Goal: Information Seeking & Learning: Learn about a topic

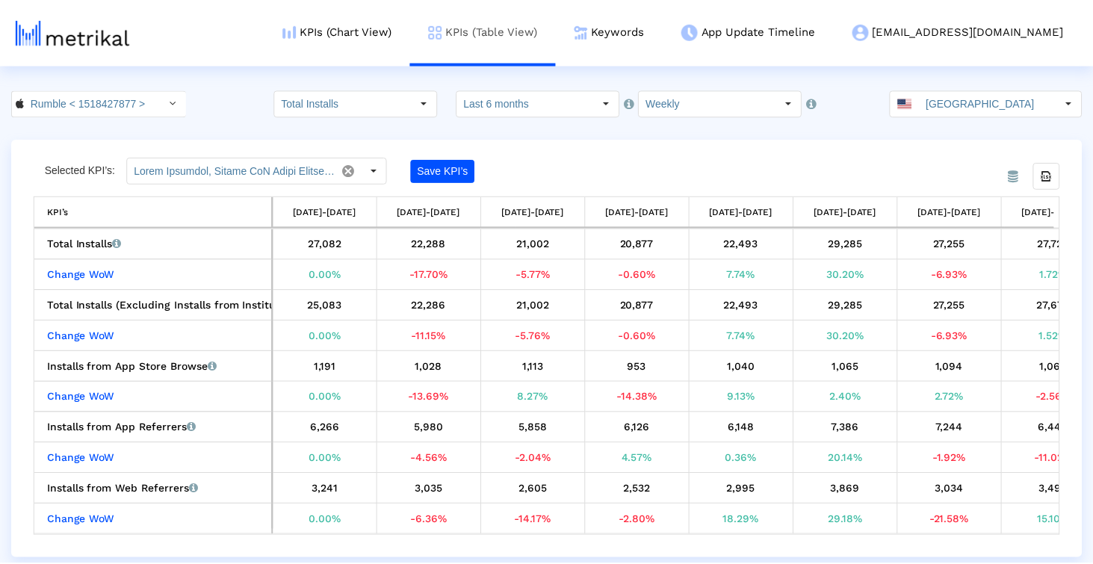
scroll to position [0, 888]
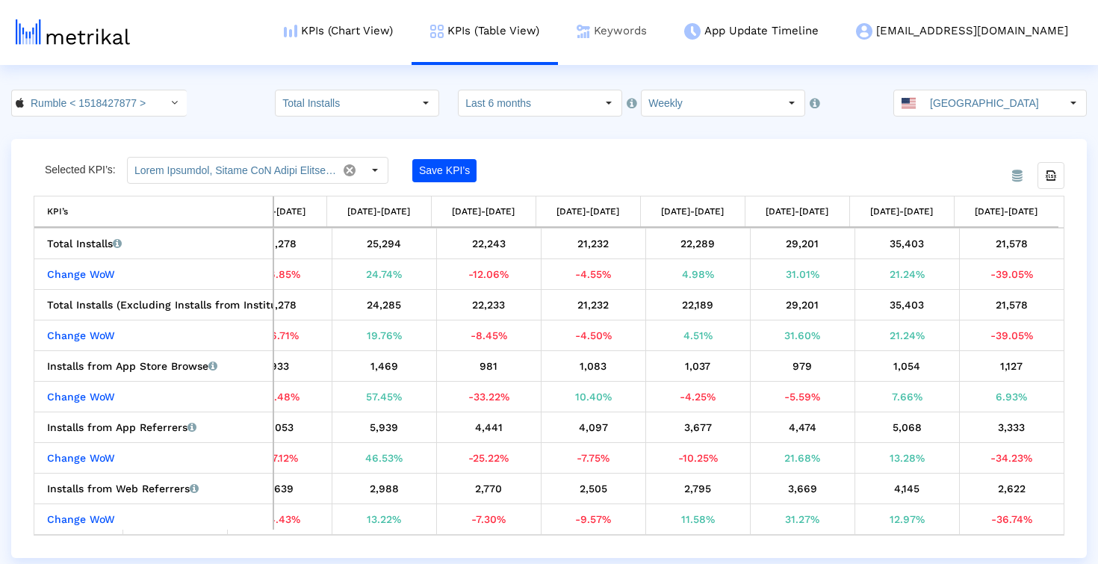
click at [665, 50] on link "Keywords" at bounding box center [612, 31] width 108 height 62
click at [116, 106] on input "Rumble < 1518427877 >" at bounding box center [91, 102] width 134 height 25
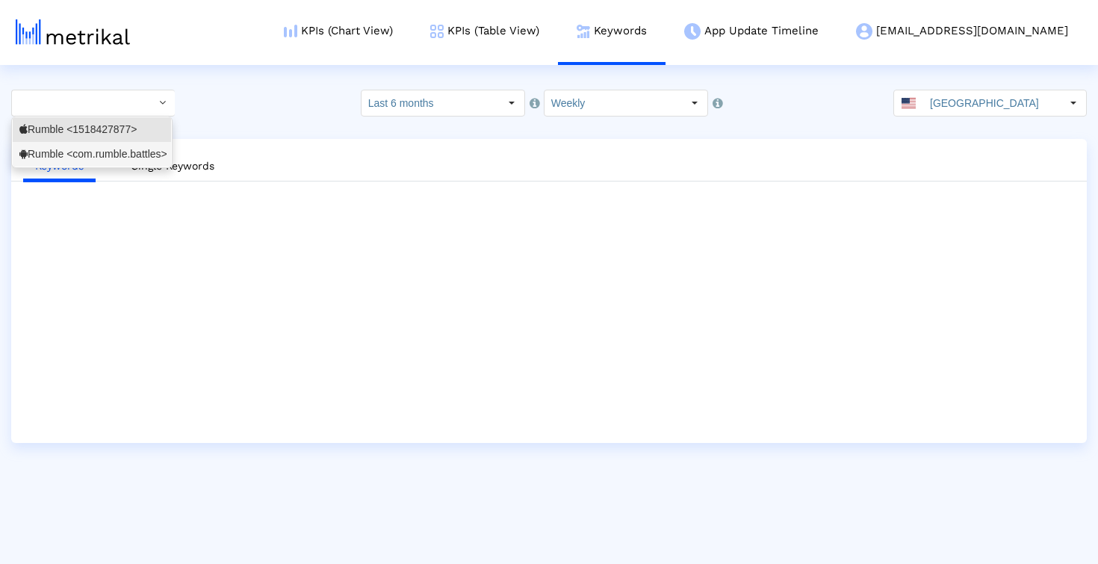
click at [103, 153] on div "Rumble <com.rumble.battles>" at bounding box center [91, 154] width 145 height 14
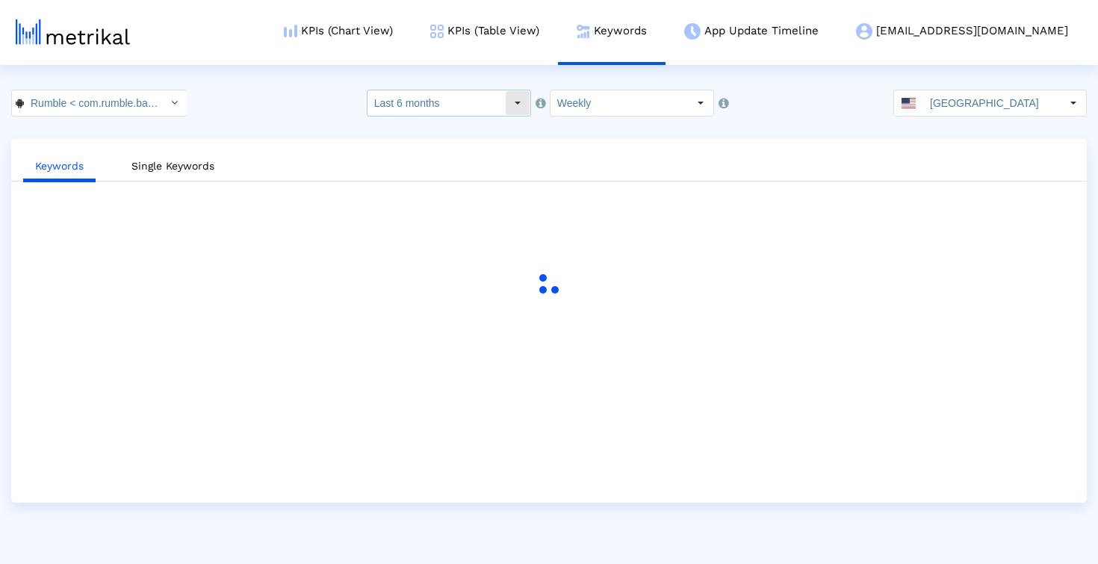
click at [453, 94] on input "Last 6 months" at bounding box center [435, 102] width 137 height 25
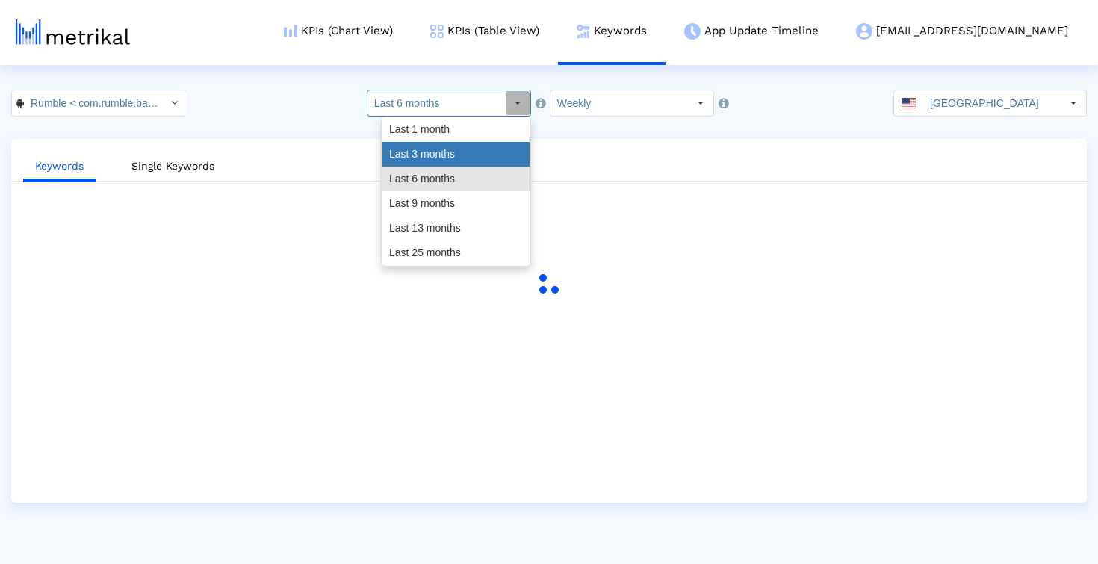
click at [432, 152] on div "Last 3 months" at bounding box center [455, 154] width 147 height 25
type input "Last 3 months"
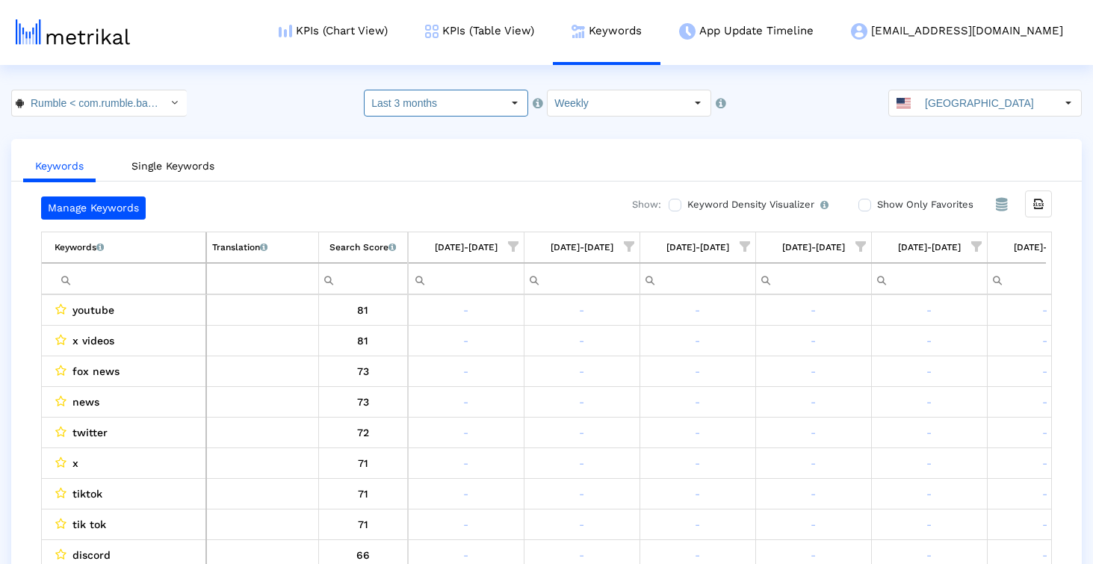
scroll to position [0, 288]
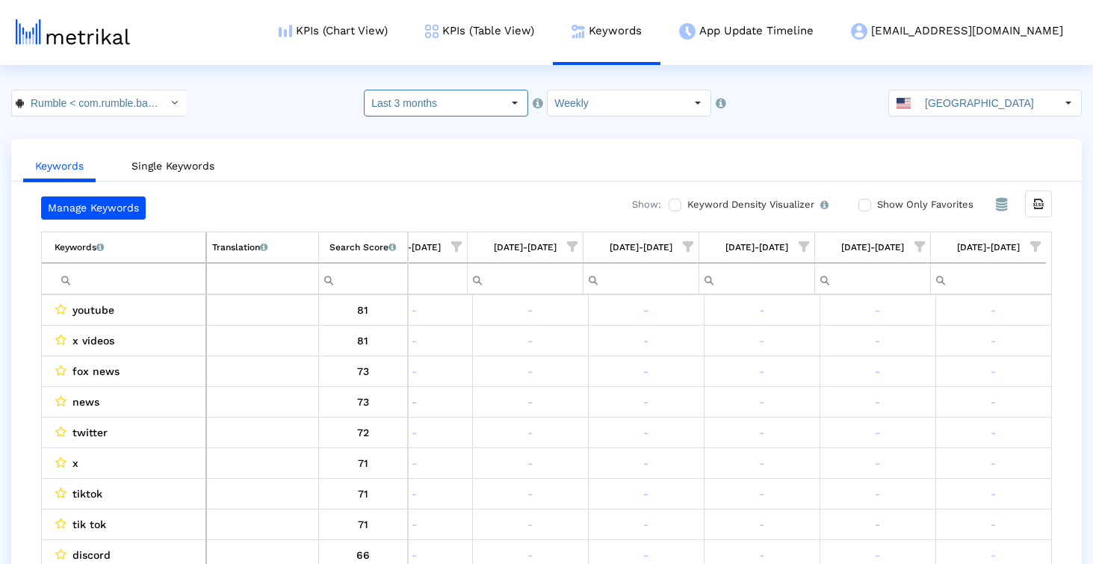
click at [1036, 246] on span "Show filter options for column '08/17/25-08/23/25'" at bounding box center [1035, 246] width 10 height 10
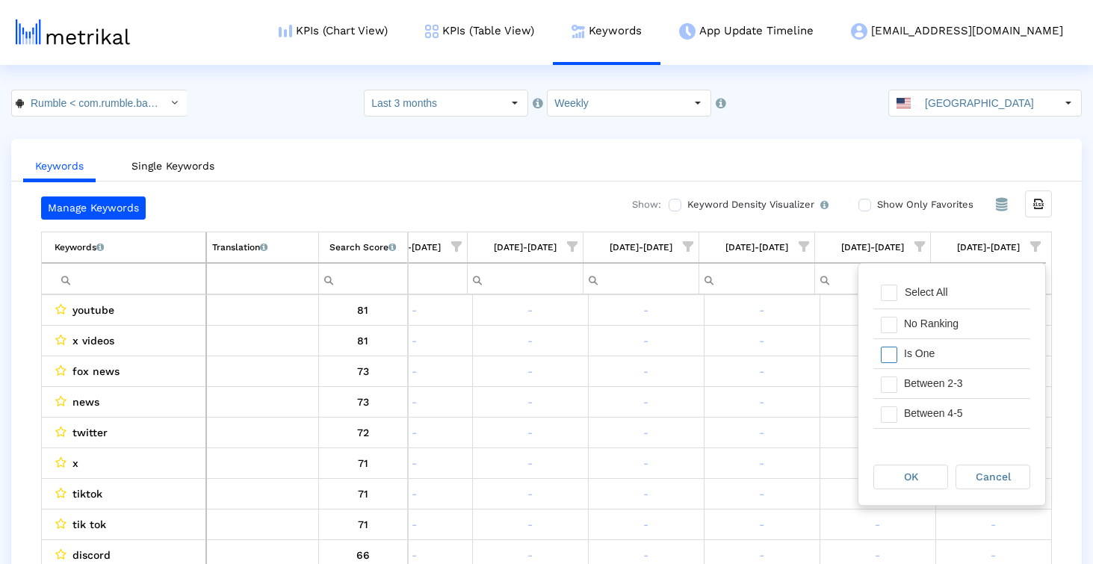
click at [962, 361] on div "Is One" at bounding box center [963, 353] width 134 height 29
click at [962, 381] on div "Between 2-3" at bounding box center [963, 383] width 134 height 29
click at [962, 409] on div "Between 4-5" at bounding box center [963, 413] width 134 height 29
click at [913, 479] on span "OK" at bounding box center [911, 476] width 14 height 12
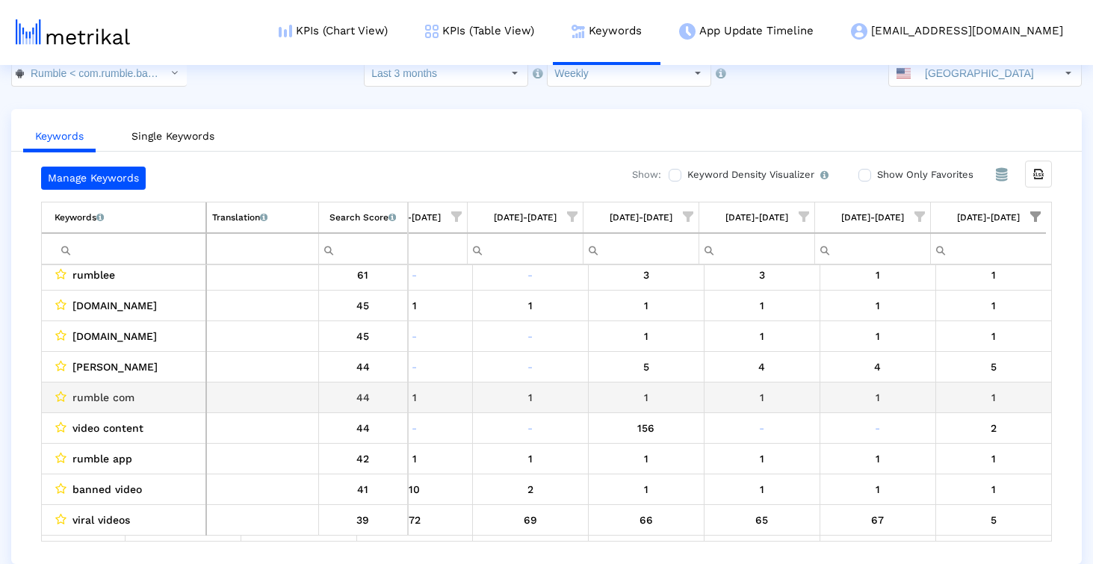
scroll to position [0, 0]
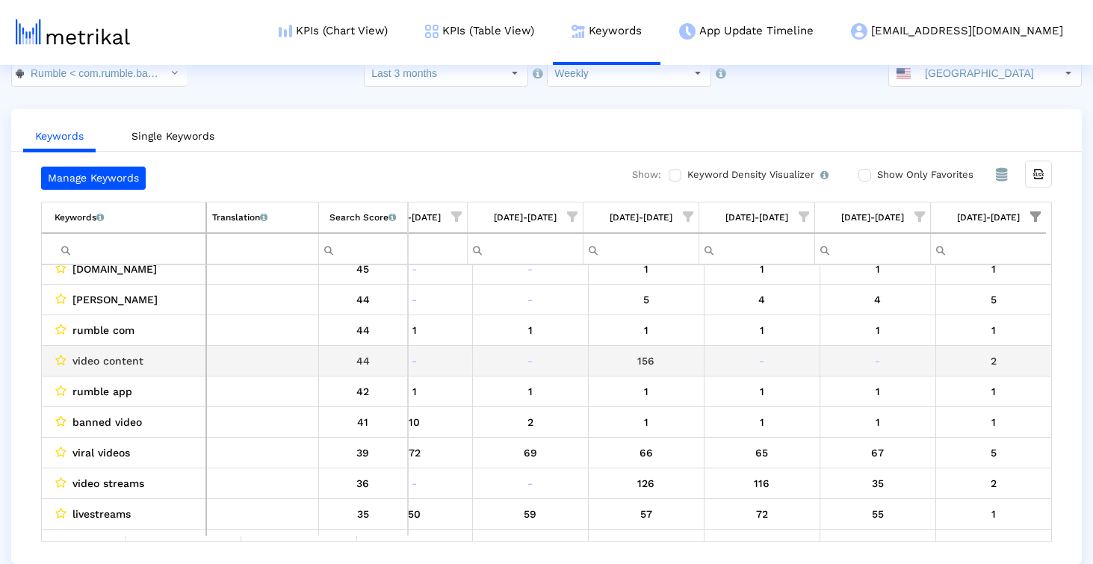
click at [77, 359] on span "video content" at bounding box center [107, 360] width 71 height 19
drag, startPoint x: 77, startPoint y: 359, endPoint x: 119, endPoint y: 359, distance: 41.8
click at [119, 359] on span "video content" at bounding box center [107, 360] width 71 height 19
copy span "video content"
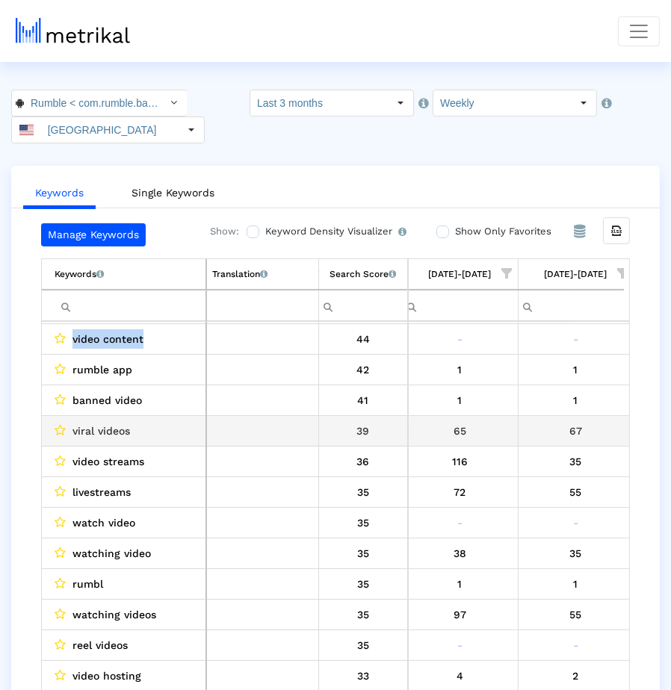
scroll to position [0, 540]
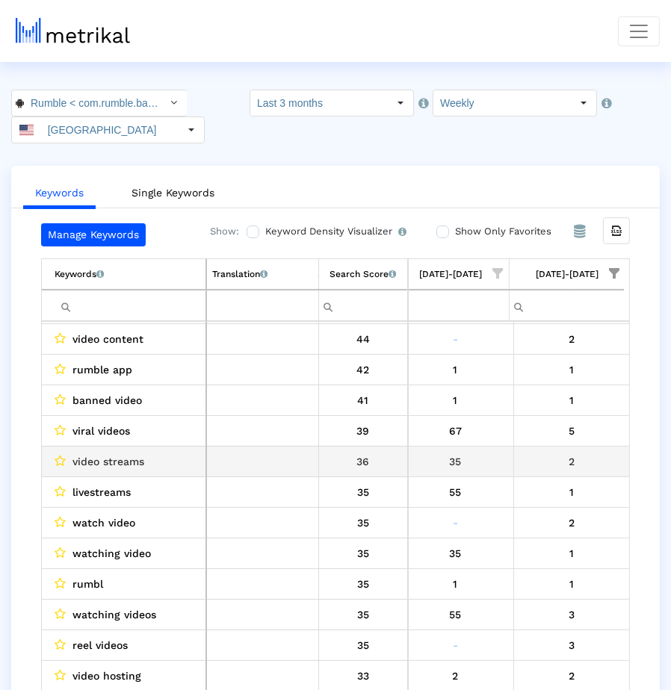
click at [569, 455] on div "2" at bounding box center [571, 461] width 105 height 19
click at [84, 455] on span "video streams" at bounding box center [108, 461] width 72 height 19
drag, startPoint x: 84, startPoint y: 455, endPoint x: 114, endPoint y: 455, distance: 29.9
click at [114, 455] on span "video streams" at bounding box center [108, 461] width 72 height 19
copy span "video streams"
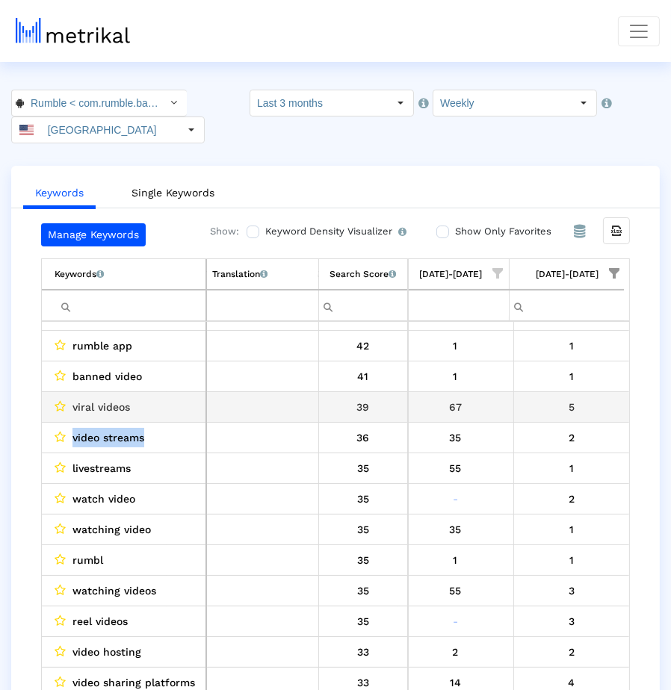
copy span "video streams"
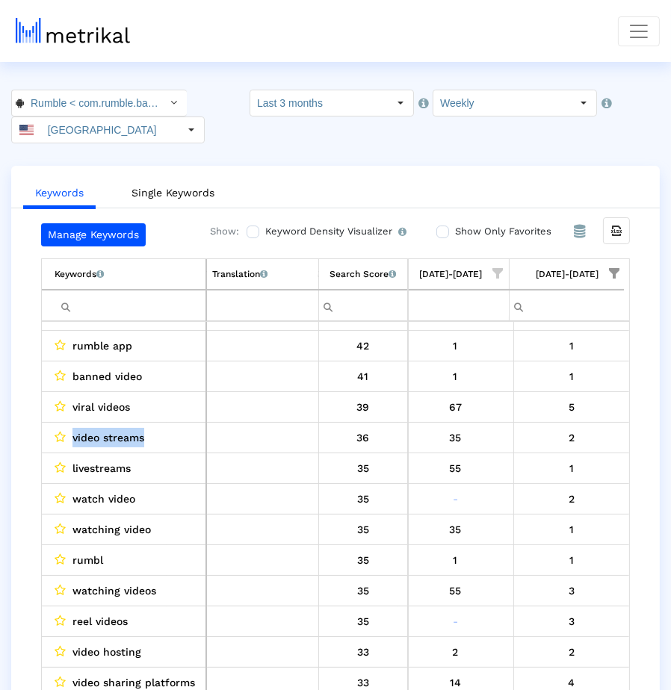
click at [82, 401] on span "viral videos" at bounding box center [101, 406] width 58 height 19
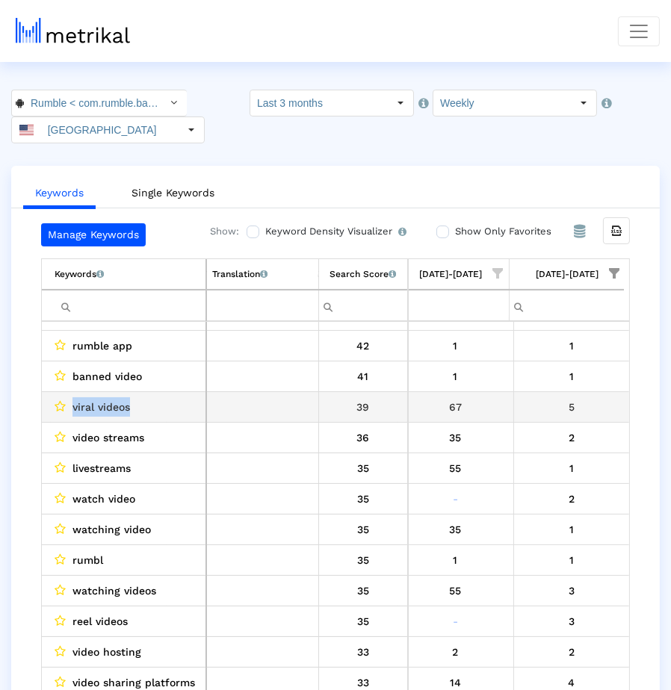
drag, startPoint x: 89, startPoint y: 401, endPoint x: 110, endPoint y: 401, distance: 20.9
click at [110, 401] on span "viral videos" at bounding box center [101, 406] width 58 height 19
copy span "viral videos"
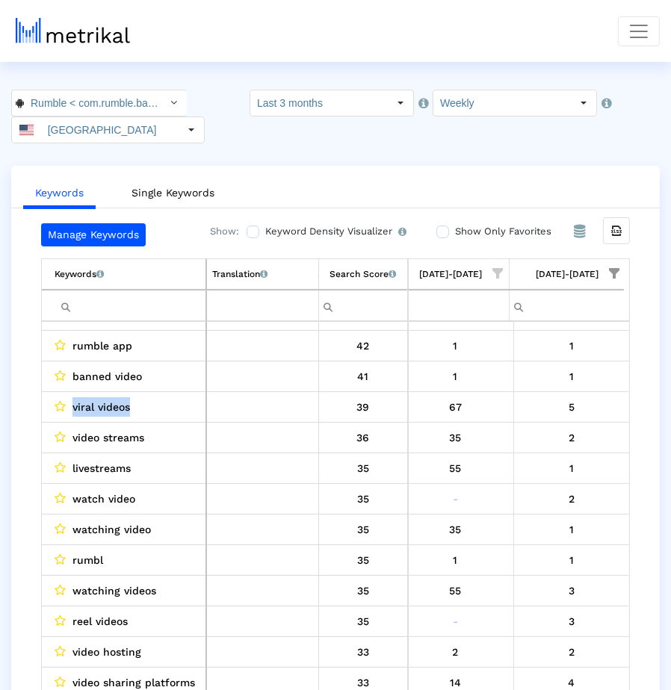
click at [131, 430] on span "video streams" at bounding box center [108, 437] width 72 height 19
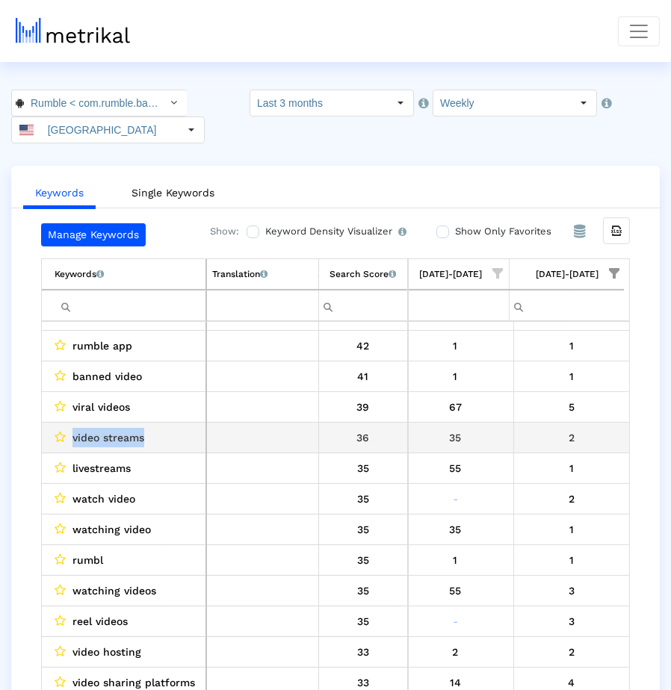
drag, startPoint x: 118, startPoint y: 430, endPoint x: 86, endPoint y: 429, distance: 32.1
click at [86, 429] on span "video streams" at bounding box center [108, 437] width 72 height 19
copy span "video streams"
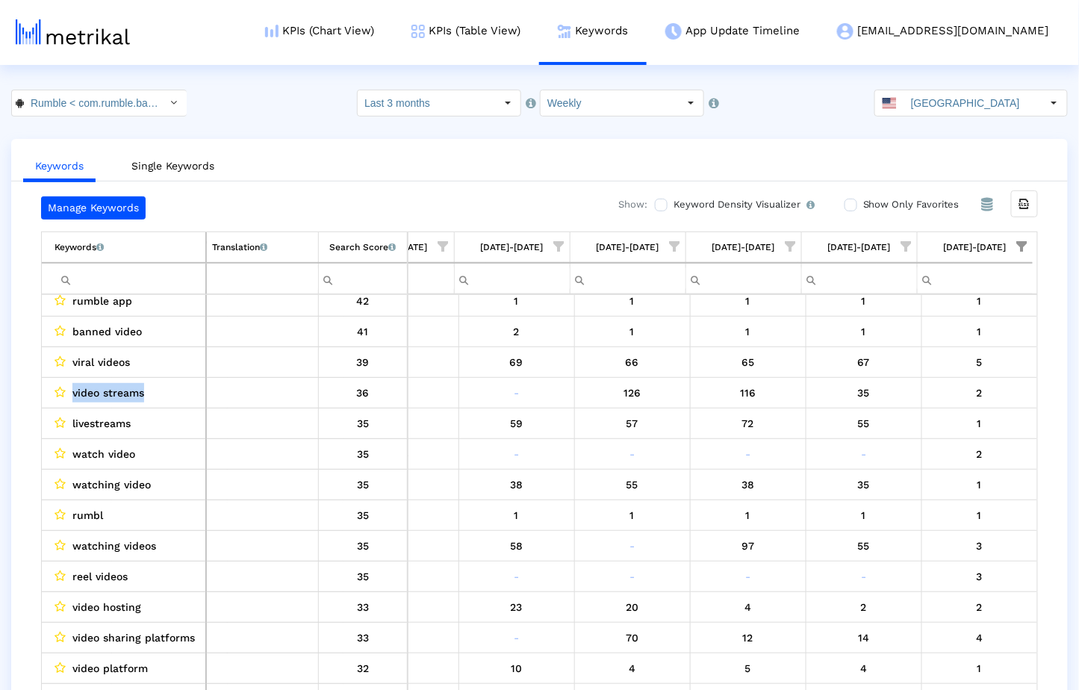
scroll to position [0, 299]
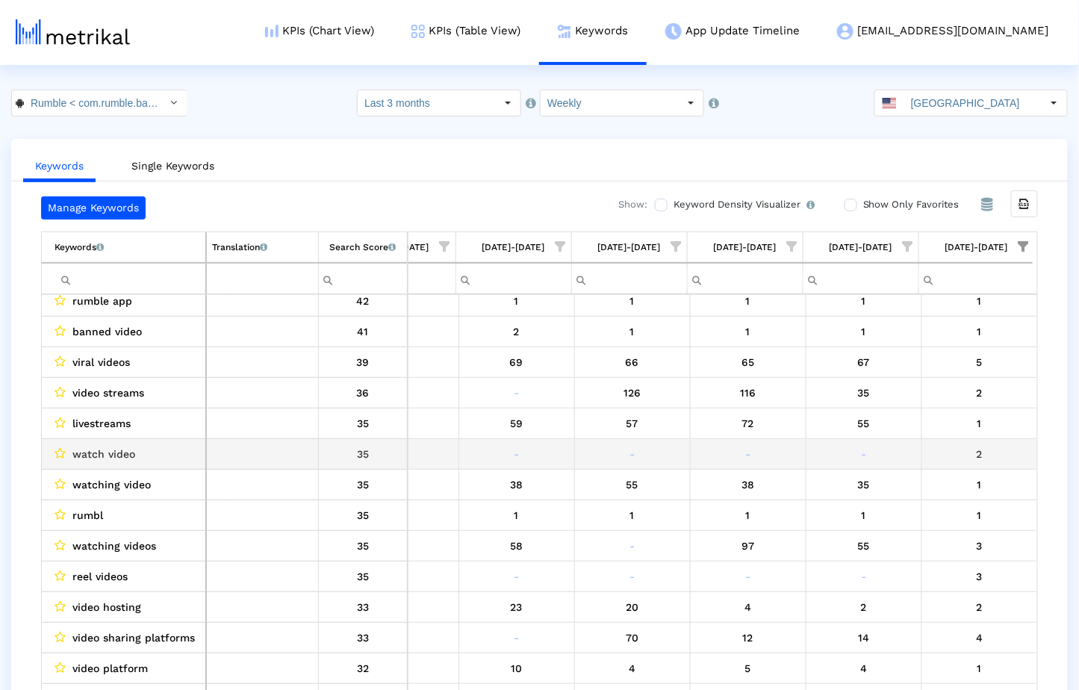
click at [404, 459] on td "35" at bounding box center [363, 454] width 90 height 31
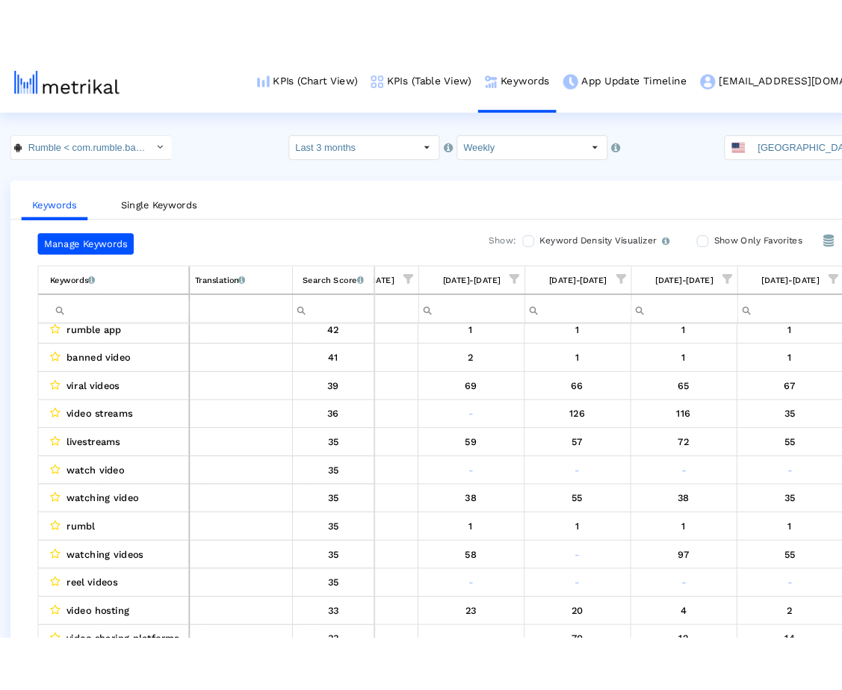
scroll to position [0, 300]
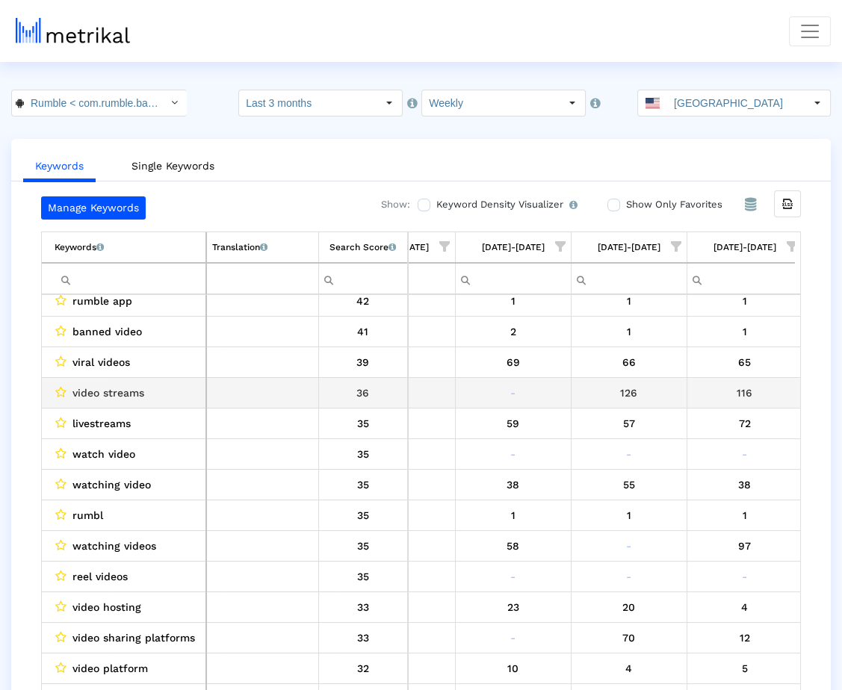
click at [733, 395] on div "116" at bounding box center [744, 392] width 105 height 19
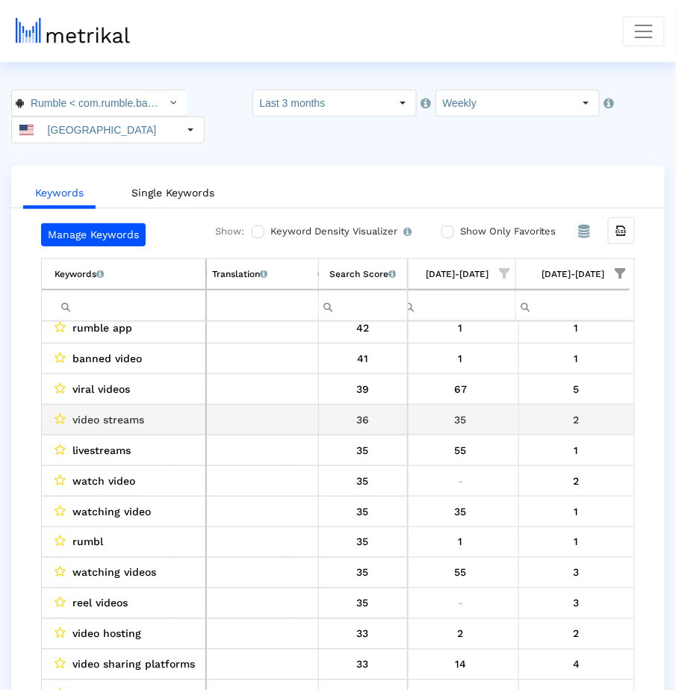
scroll to position [221, 703]
click at [578, 424] on div "2" at bounding box center [576, 419] width 105 height 19
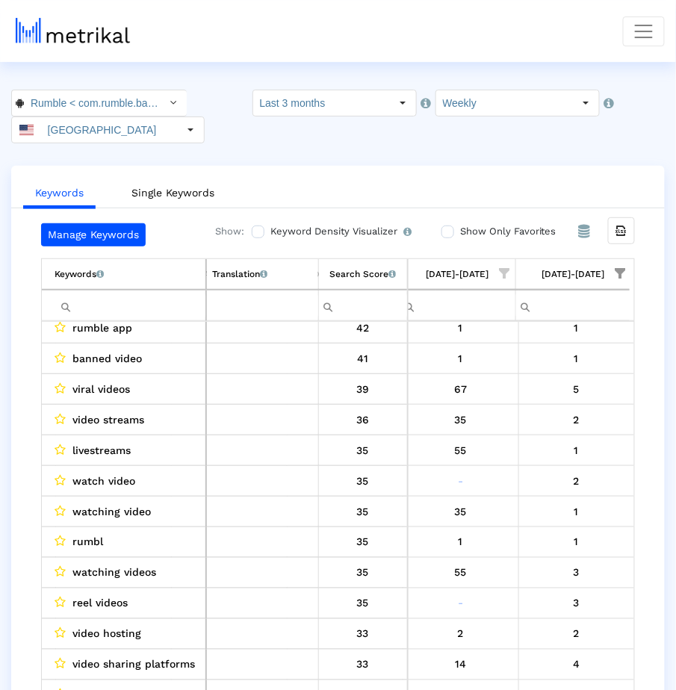
click at [118, 446] on span "livestreams" at bounding box center [101, 450] width 58 height 19
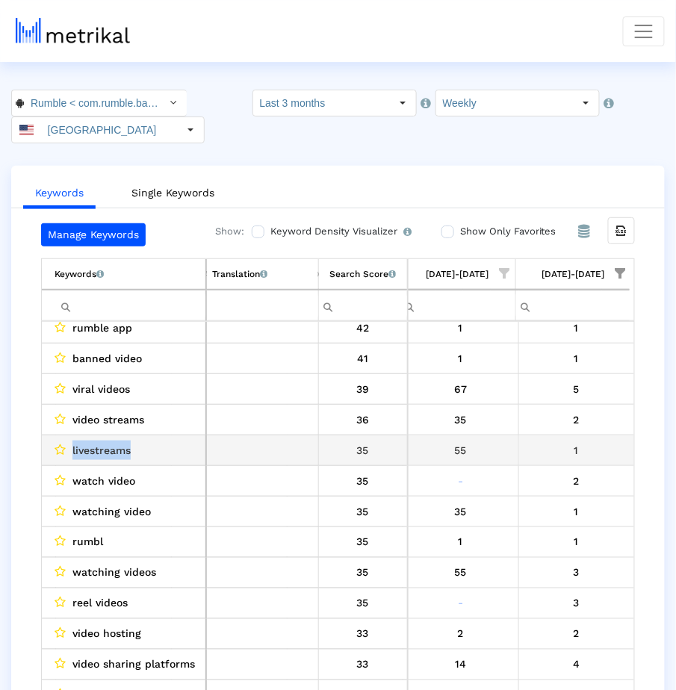
copy span "livestreams"
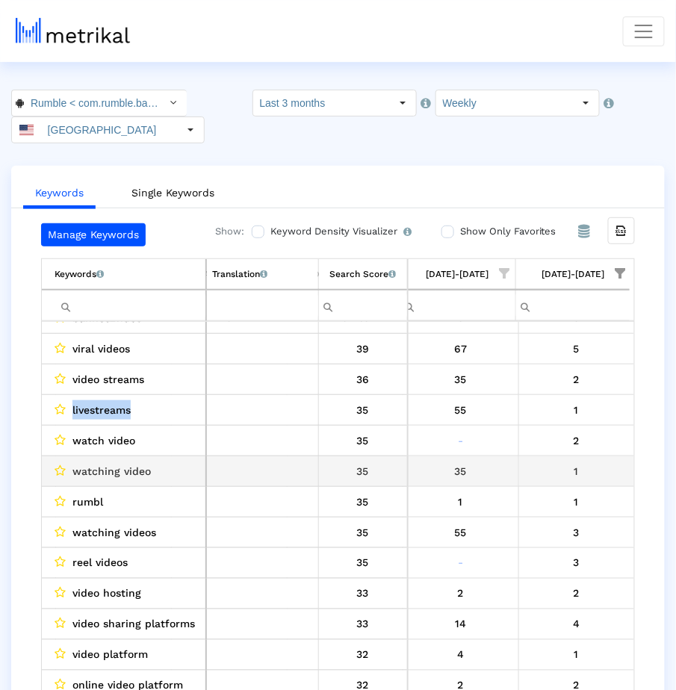
scroll to position [282, 0]
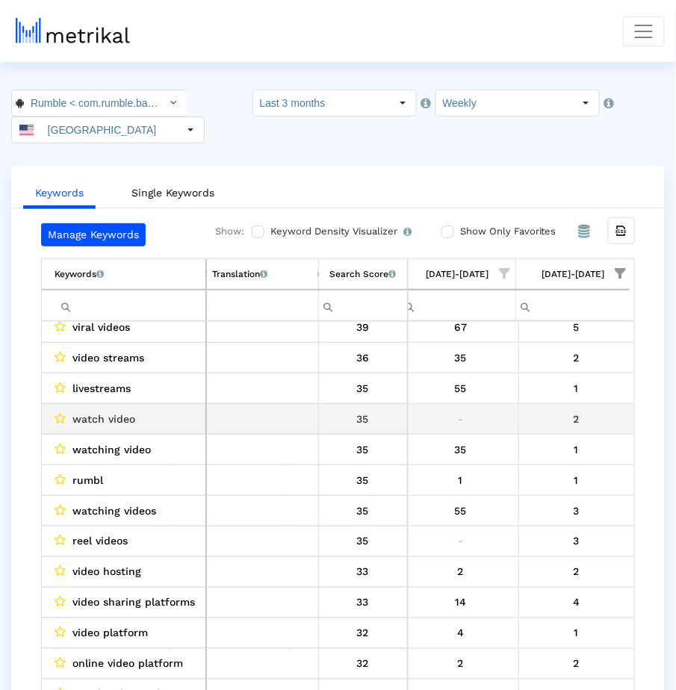
click at [526, 409] on div "2" at bounding box center [576, 418] width 105 height 19
click at [136, 415] on div "watch video" at bounding box center [128, 418] width 146 height 19
drag, startPoint x: 136, startPoint y: 415, endPoint x: 71, endPoint y: 414, distance: 65.0
click at [70, 414] on div "watch video" at bounding box center [128, 418] width 146 height 19
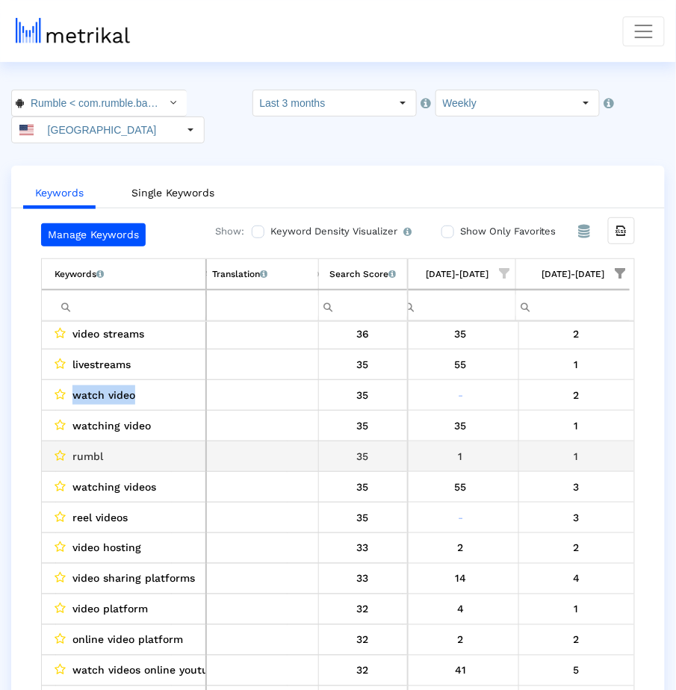
scroll to position [311, 0]
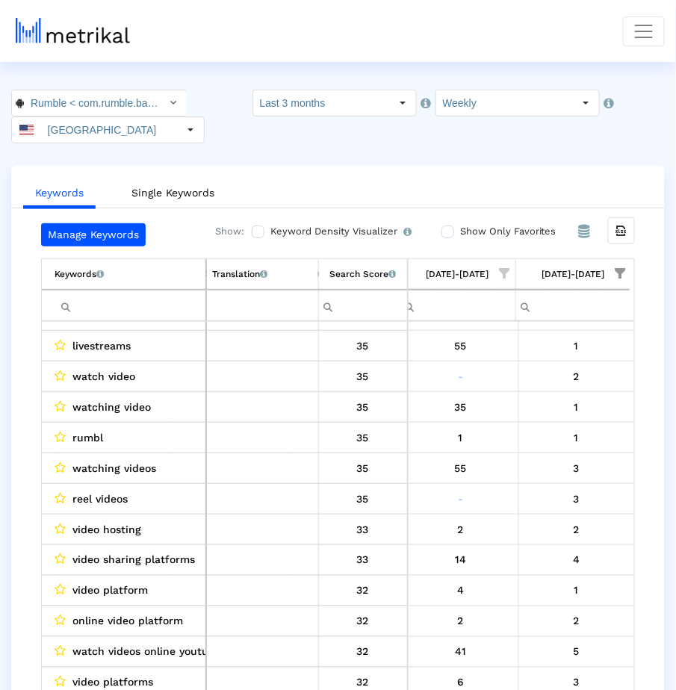
click at [146, 307] on input "Filter cell" at bounding box center [130, 305] width 151 height 25
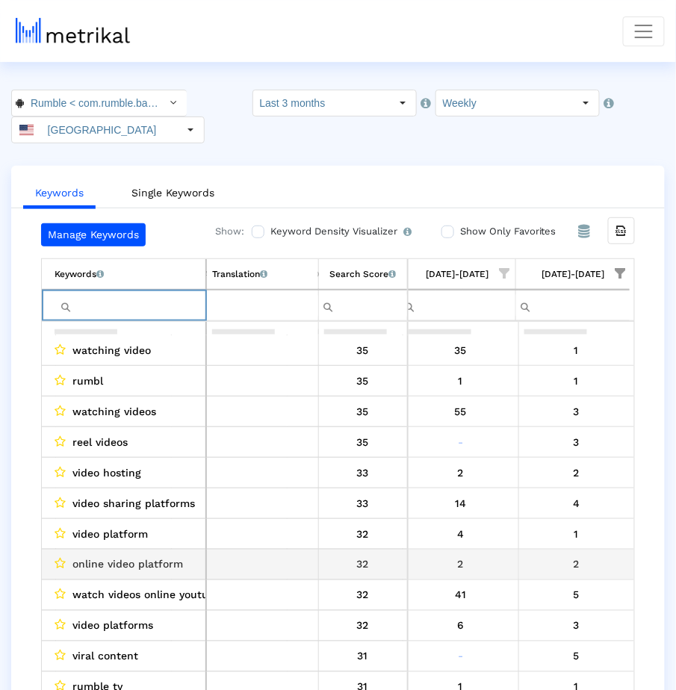
scroll to position [474, 0]
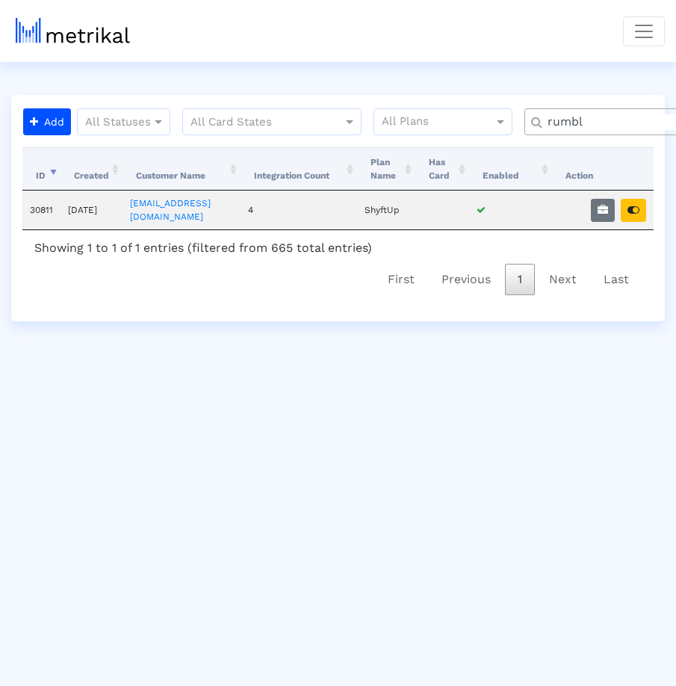
click at [556, 122] on input "rumbl" at bounding box center [624, 122] width 174 height 16
type input "housec"
click at [603, 212] on button "button" at bounding box center [603, 210] width 24 height 23
select select "1: 1"
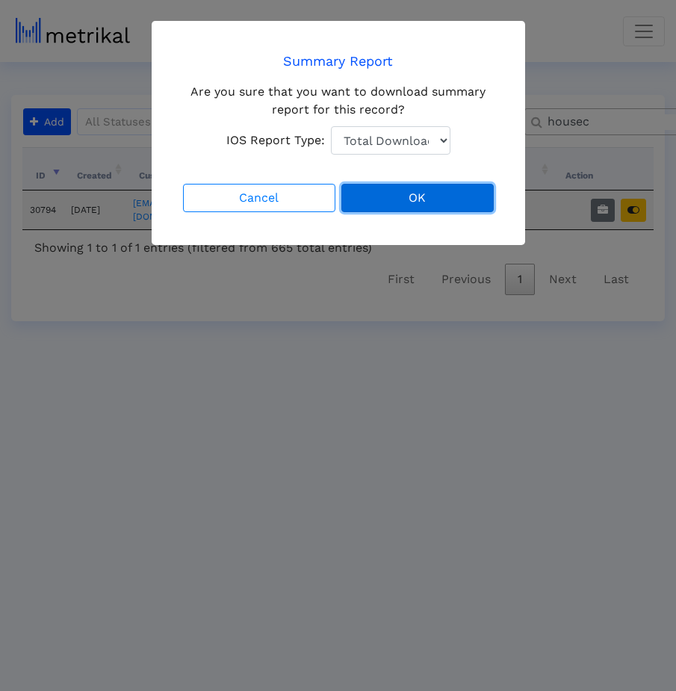
click at [410, 190] on button "OK" at bounding box center [417, 198] width 152 height 28
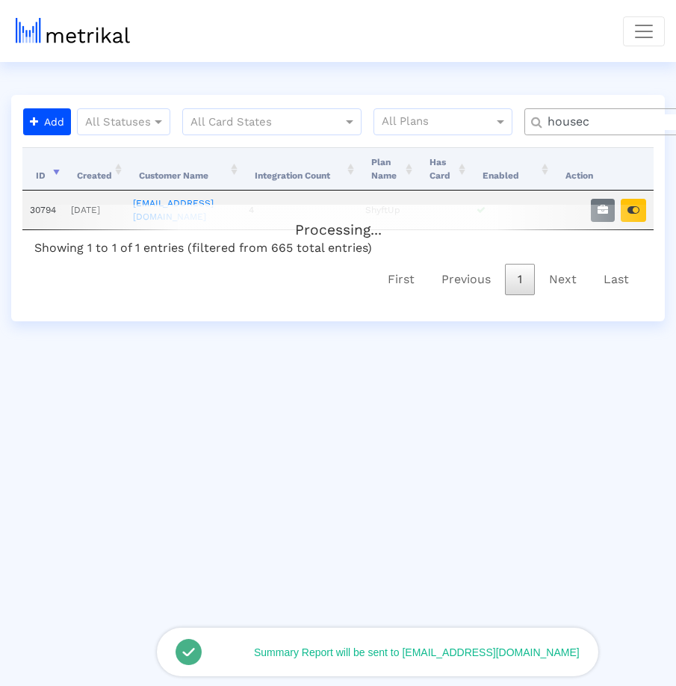
click at [639, 214] on div "Processing..." at bounding box center [337, 220] width 631 height 30
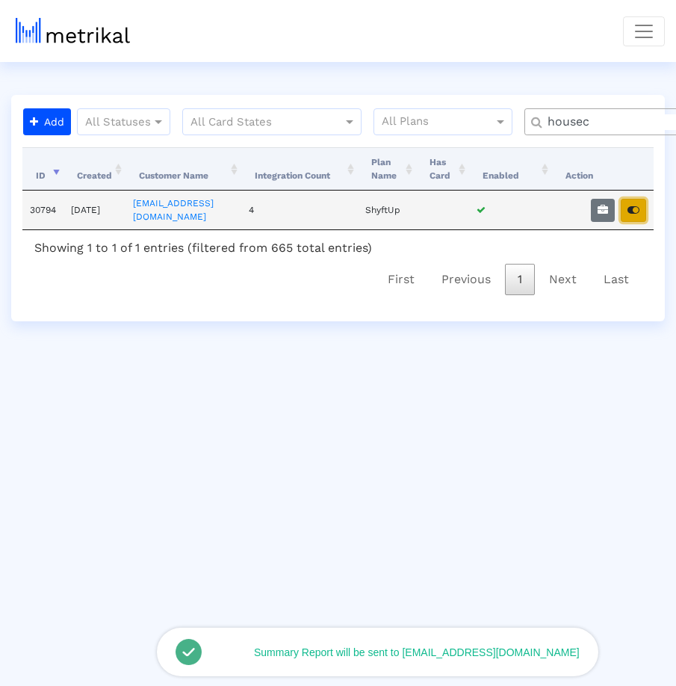
click at [636, 211] on icon "button" at bounding box center [633, 210] width 12 height 10
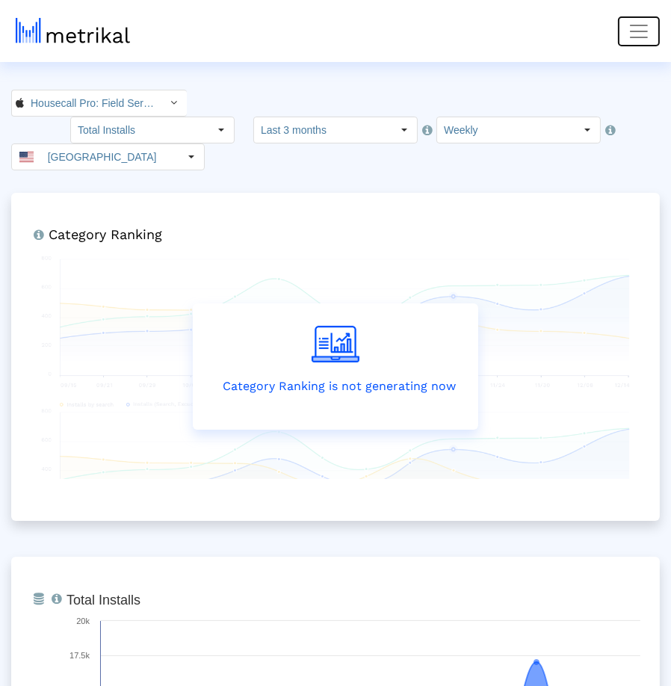
click at [624, 37] on button "Toggle navigation" at bounding box center [639, 31] width 42 height 30
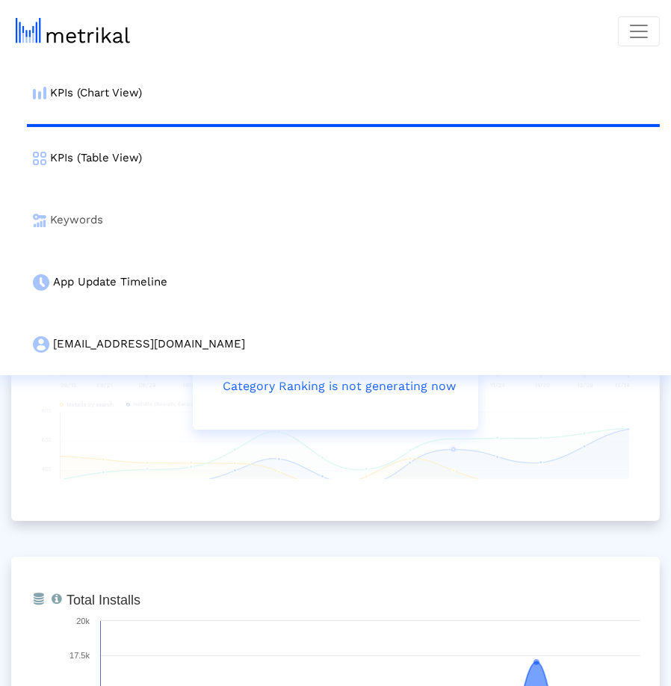
click at [281, 207] on link "Keywords" at bounding box center [343, 220] width 633 height 62
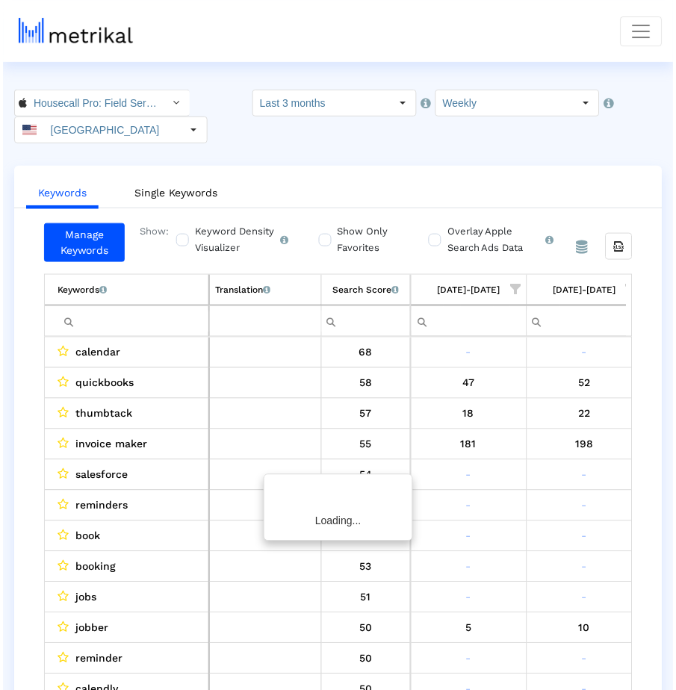
scroll to position [0, 1288]
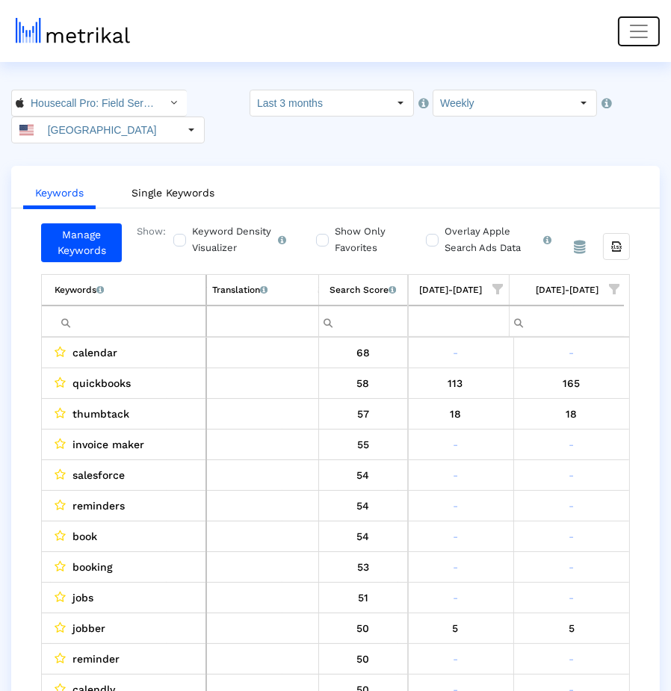
click at [623, 35] on button "Toggle navigation" at bounding box center [639, 31] width 42 height 30
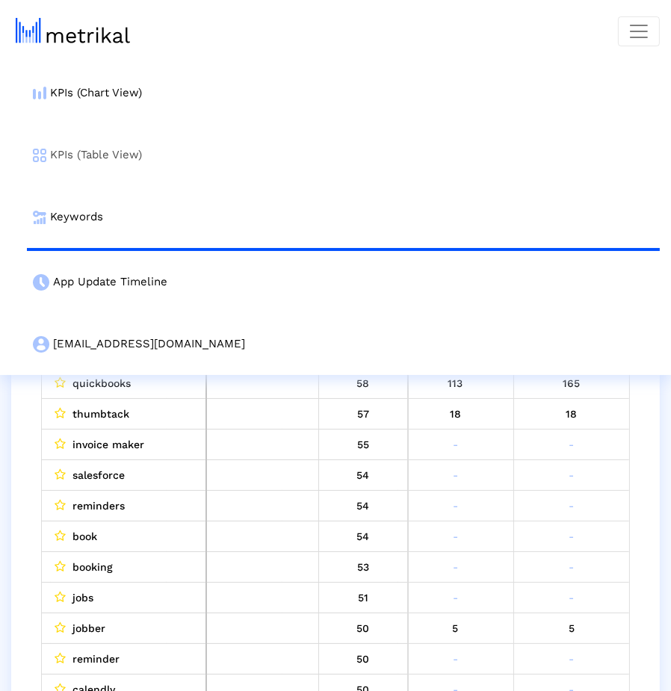
click at [297, 143] on link "KPIs (Table View)" at bounding box center [343, 155] width 633 height 62
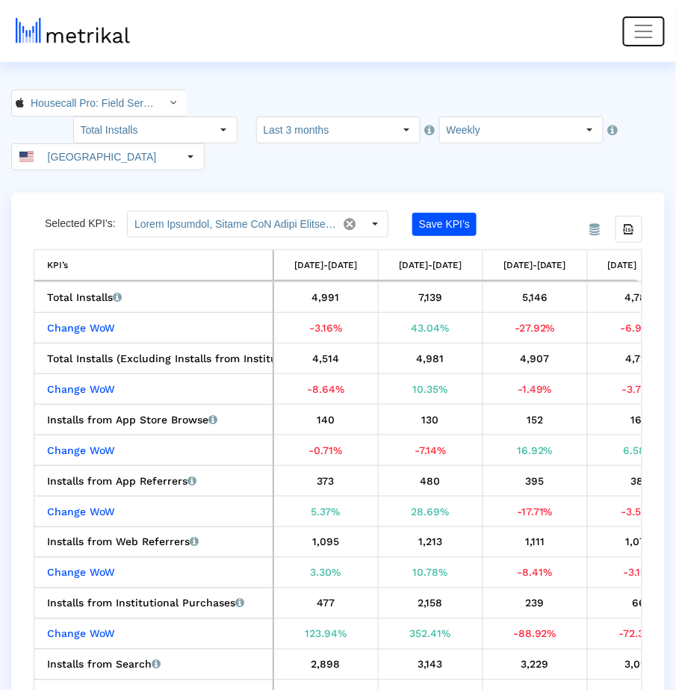
click at [652, 30] on span "Toggle navigation" at bounding box center [644, 31] width 22 height 22
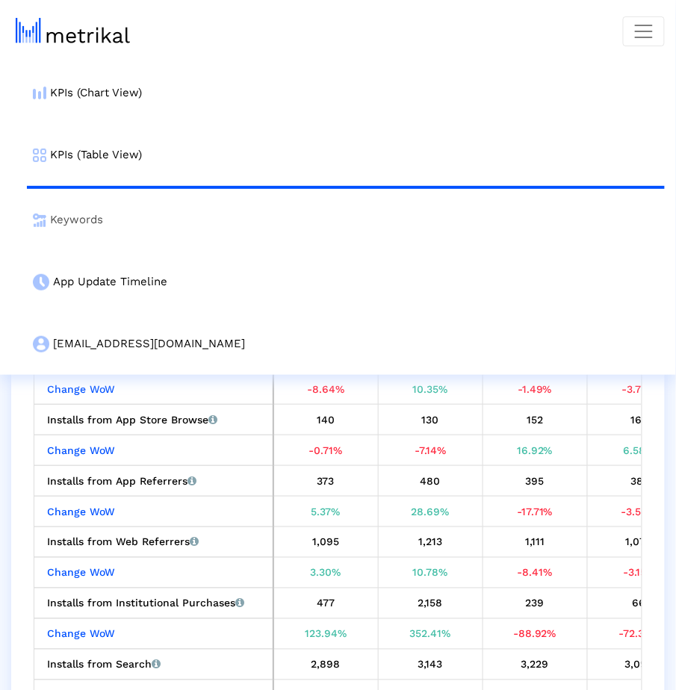
click at [325, 214] on link "Keywords" at bounding box center [346, 220] width 638 height 62
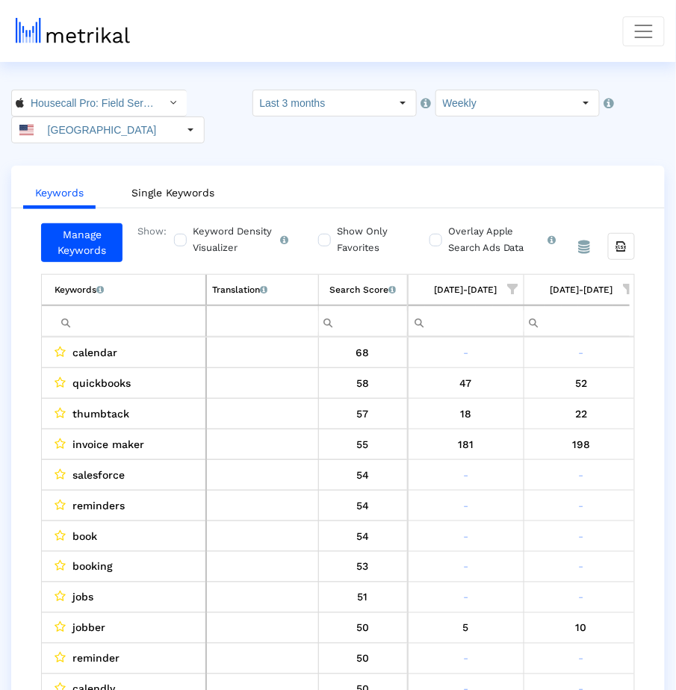
scroll to position [0, 1282]
click at [152, 321] on input "Filter cell" at bounding box center [130, 321] width 151 height 25
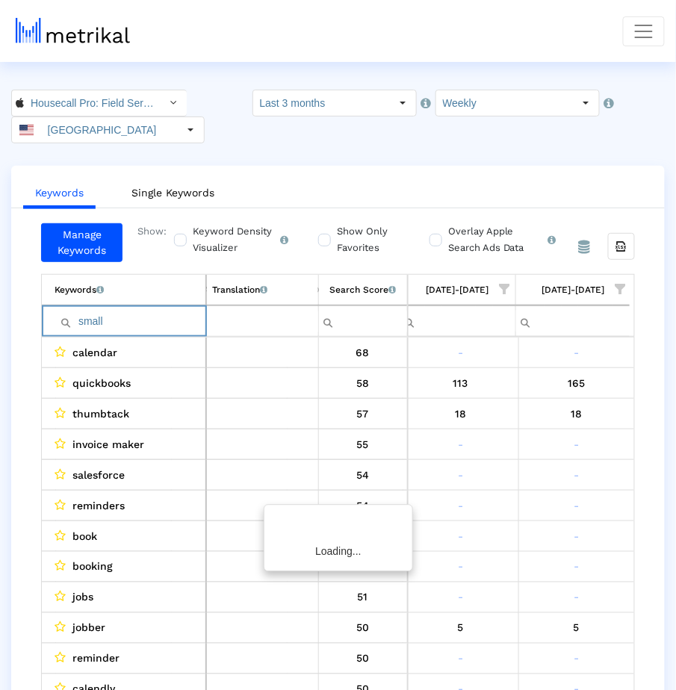
scroll to position [0, 1277]
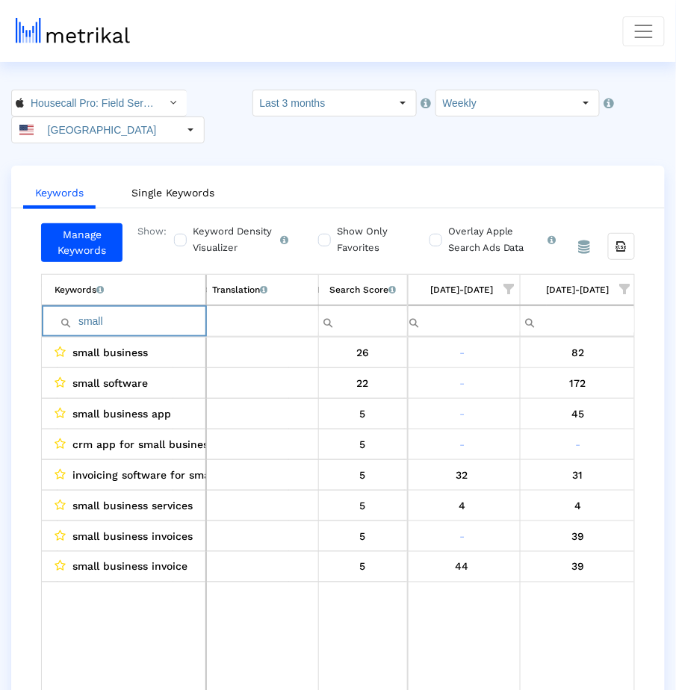
type input "small"
click at [166, 318] on input "small" at bounding box center [130, 321] width 151 height 25
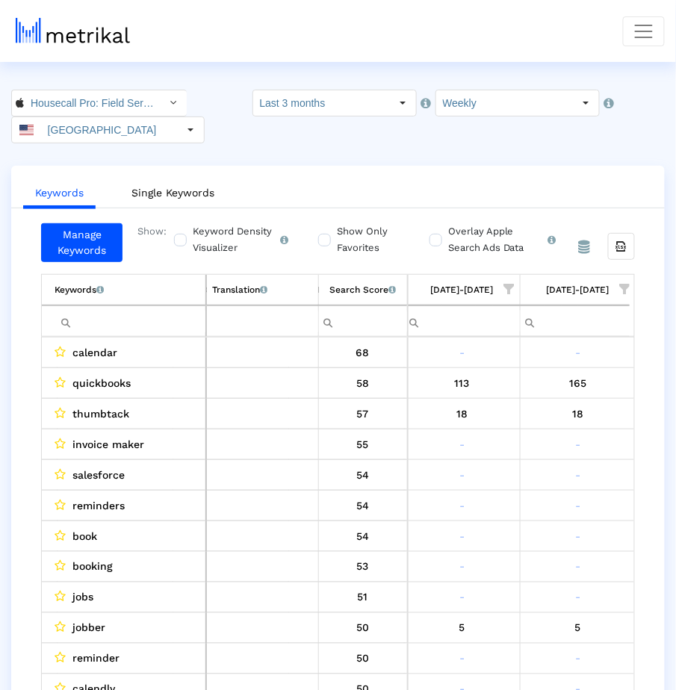
click at [624, 284] on span "Show filter options for column '08/17/25-08/23/25'" at bounding box center [625, 289] width 10 height 10
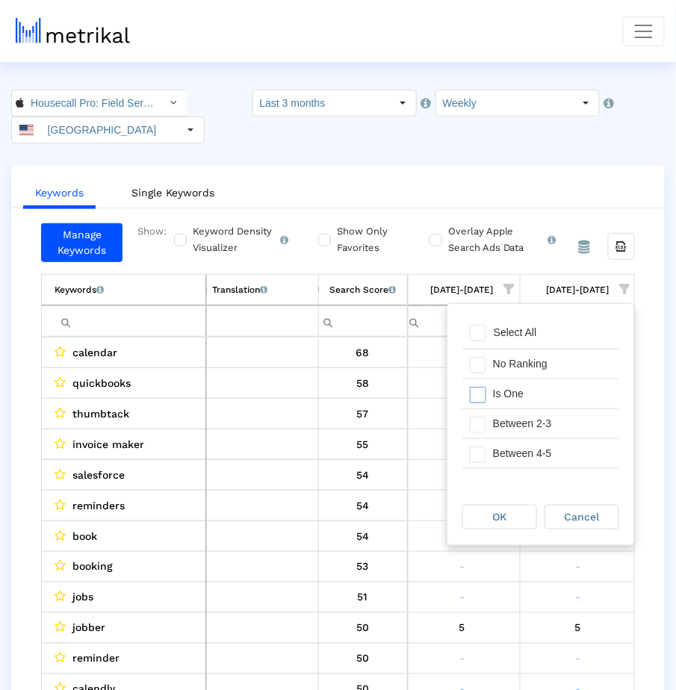
click at [546, 400] on div "Is One" at bounding box center [552, 393] width 134 height 29
click at [546, 414] on div "Between 2-3" at bounding box center [552, 423] width 134 height 29
click at [545, 455] on div "Between 4-5" at bounding box center [552, 453] width 134 height 29
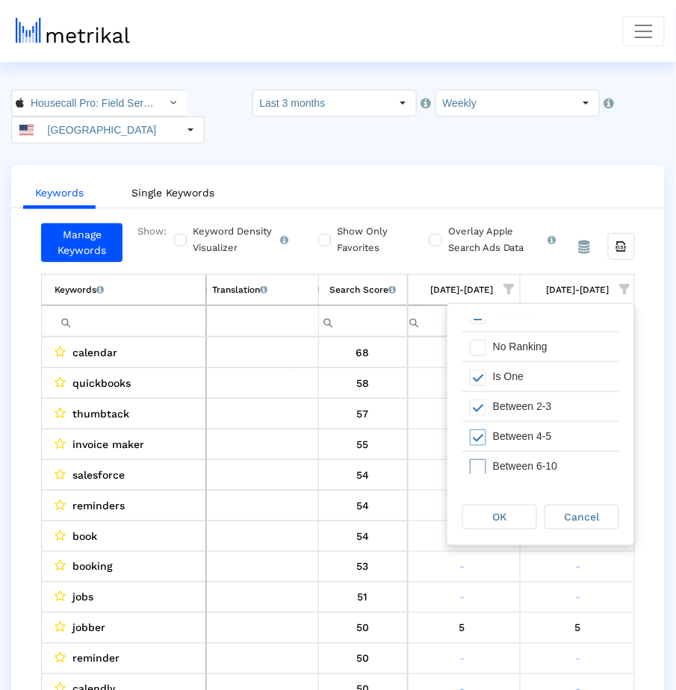
click at [545, 455] on div "Between 6-10" at bounding box center [552, 466] width 134 height 29
click at [518, 513] on div "OK" at bounding box center [499, 517] width 73 height 23
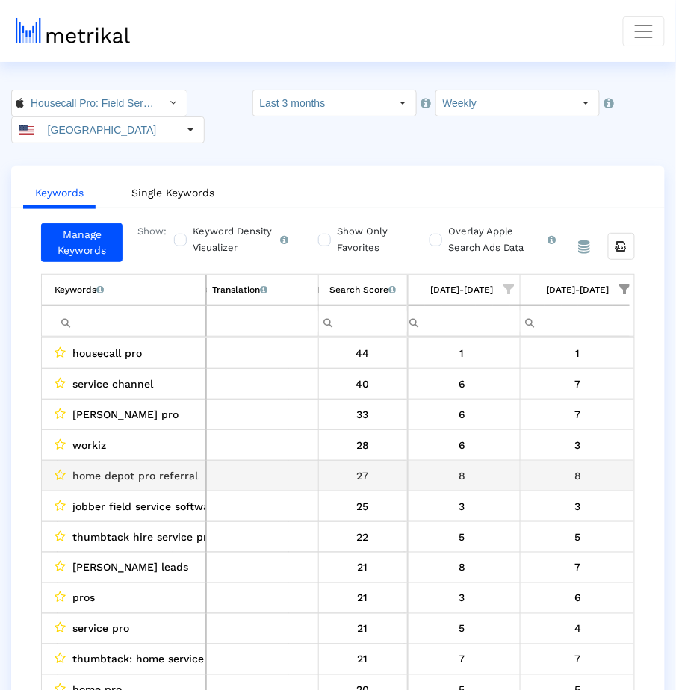
scroll to position [0, 0]
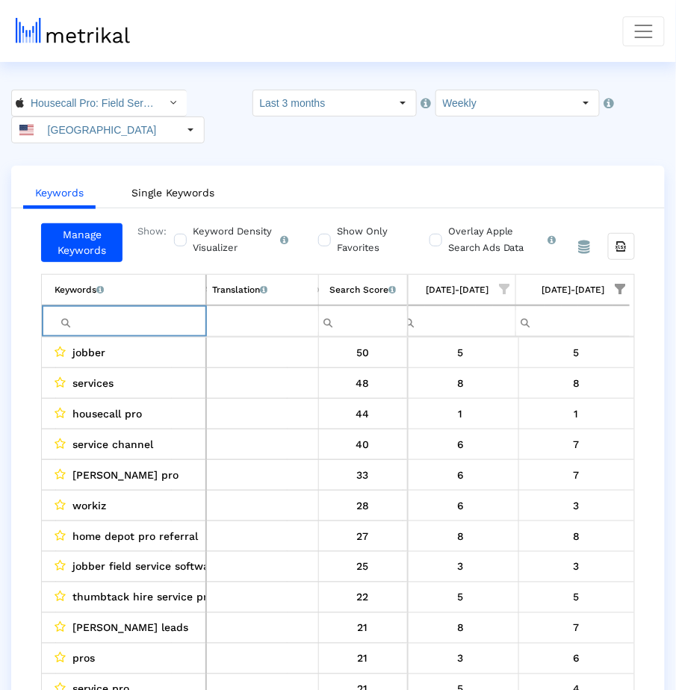
click at [149, 316] on input "Filter cell" at bounding box center [130, 321] width 151 height 25
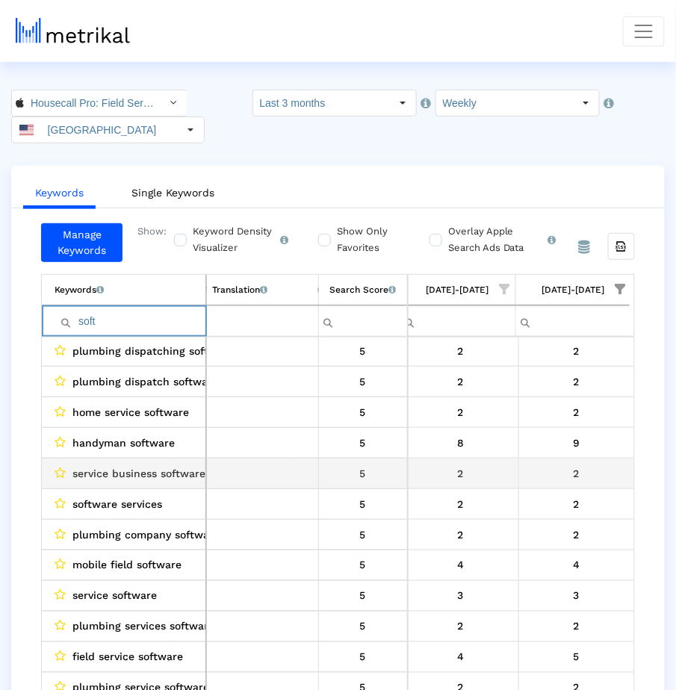
scroll to position [32, 0]
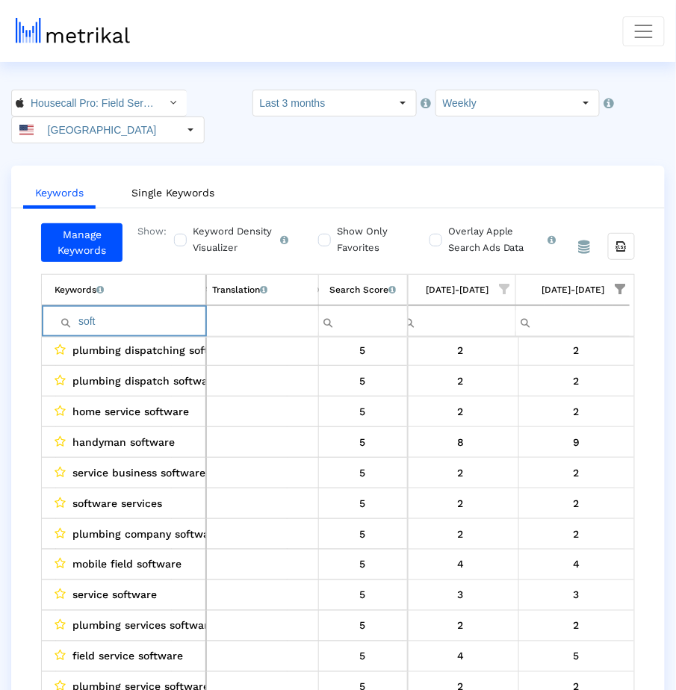
click at [156, 320] on input "soft" at bounding box center [130, 321] width 151 height 25
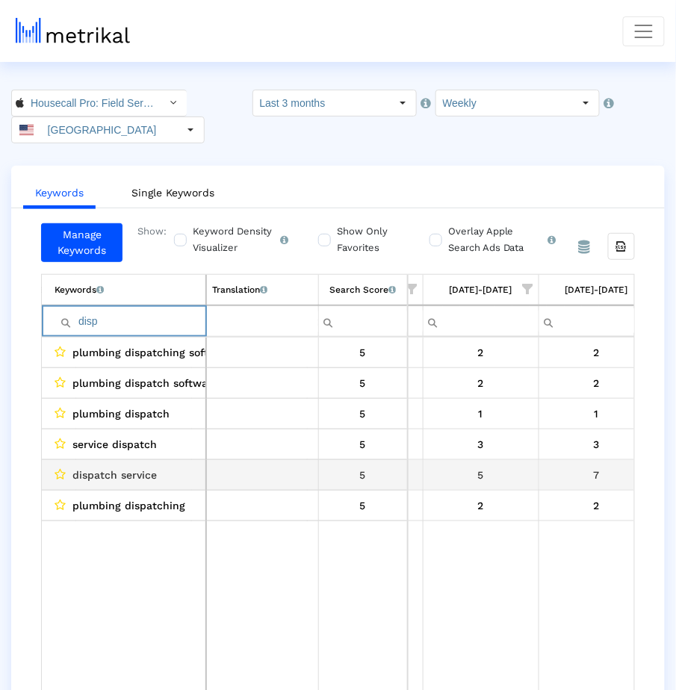
scroll to position [0, 1086]
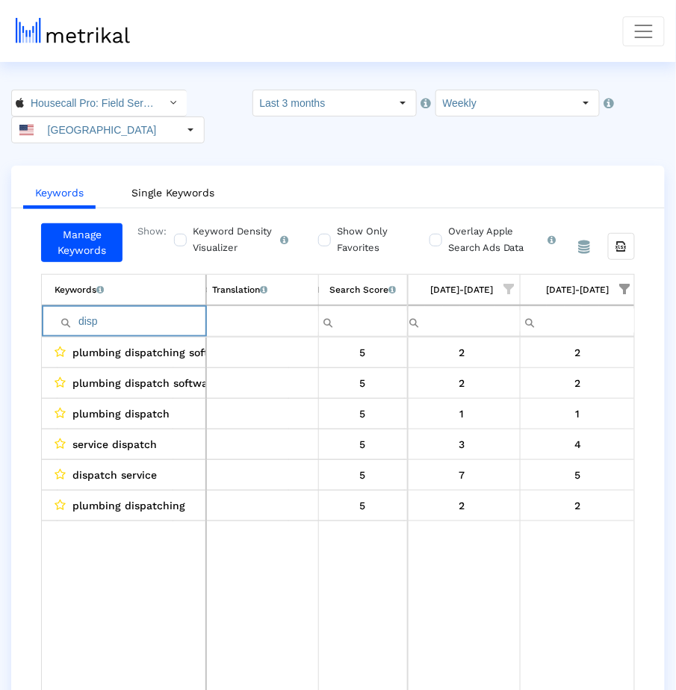
type input "disp"
